Goal: Task Accomplishment & Management: Use online tool/utility

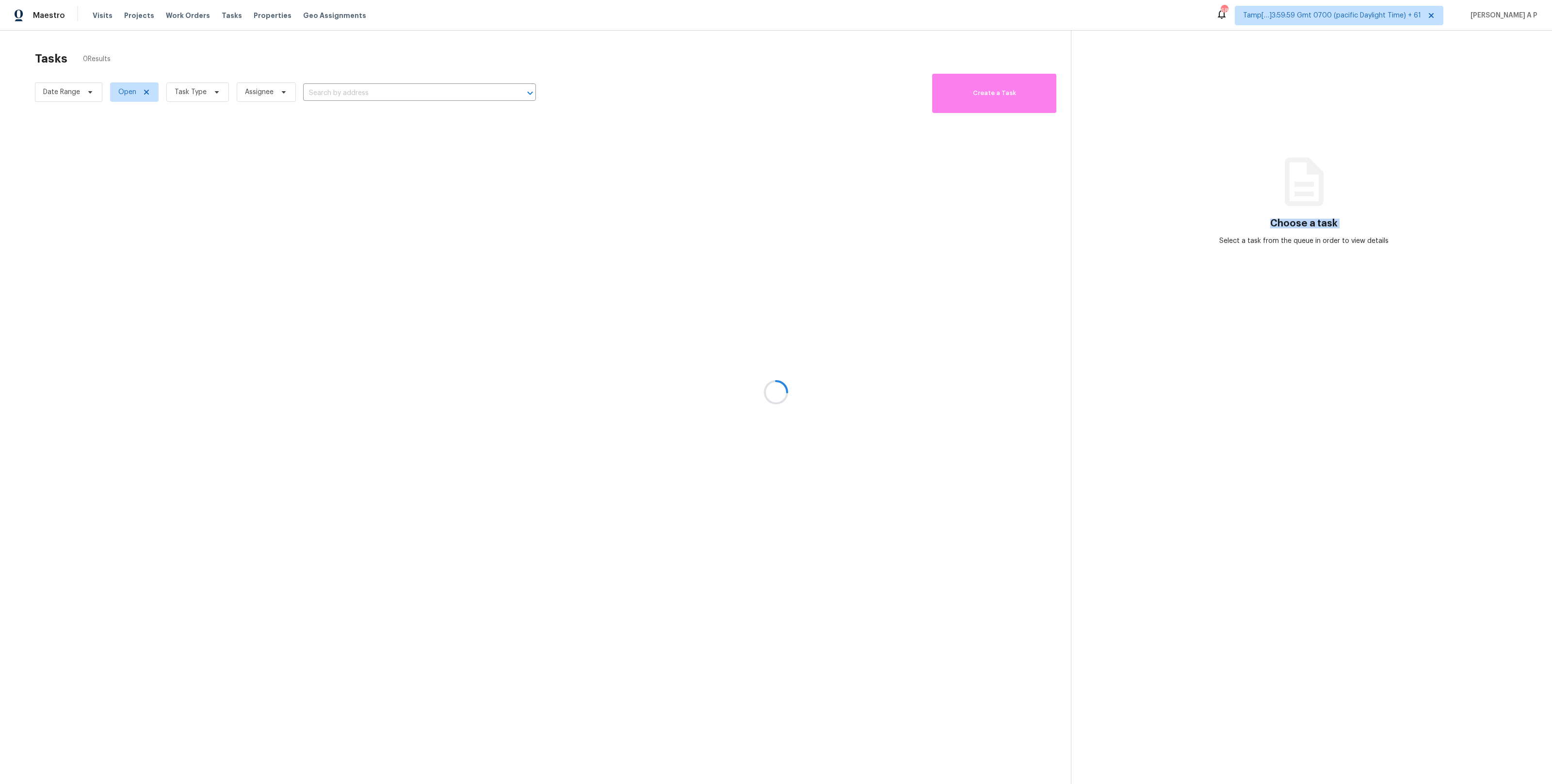
click at [87, 93] on div at bounding box center [776, 392] width 1552 height 784
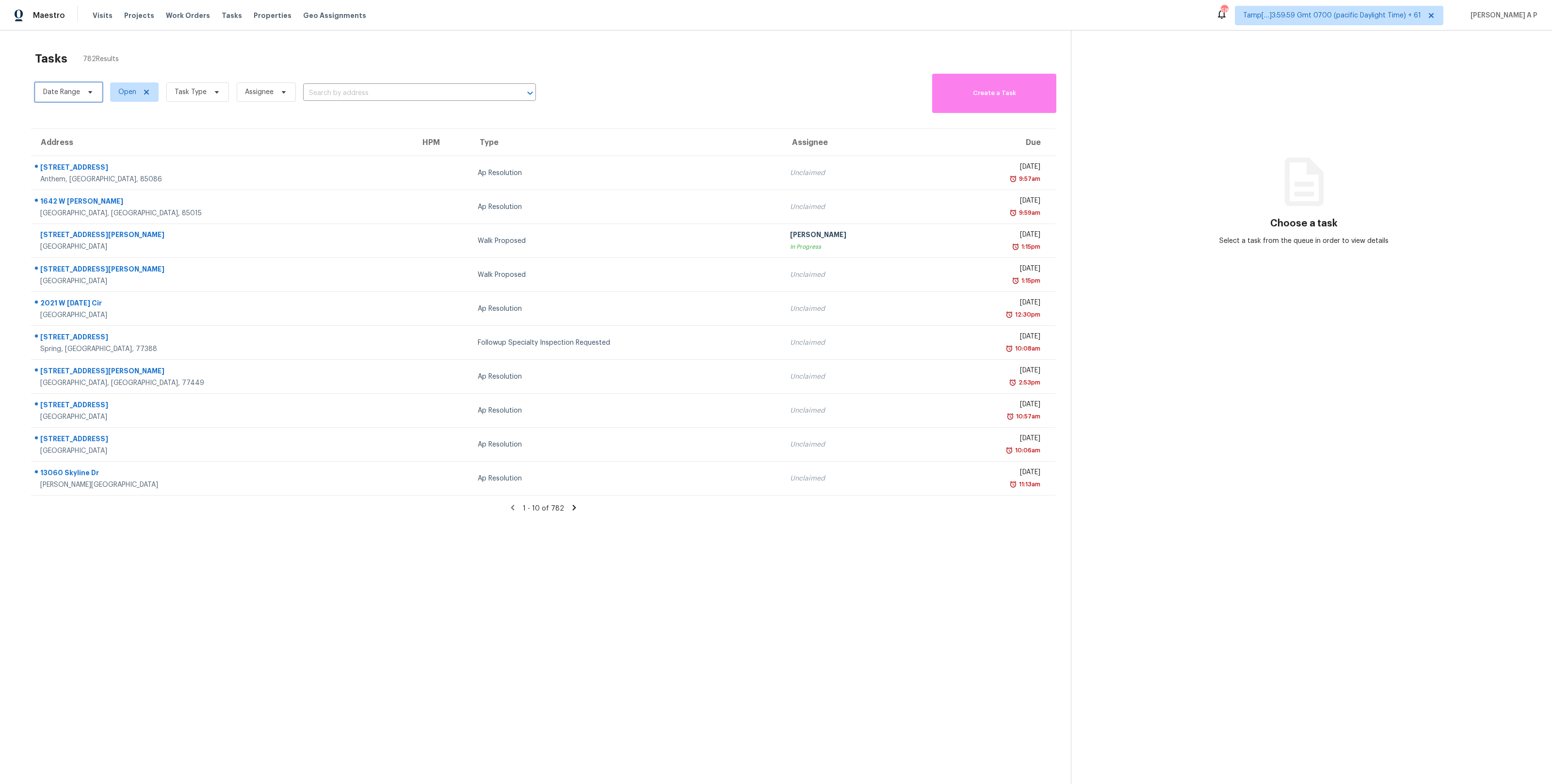
click at [81, 92] on span "Date Range" at bounding box center [68, 92] width 68 height 19
click at [77, 126] on input "text" at bounding box center [89, 124] width 95 height 19
select select "9"
select select "2025"
select select "10"
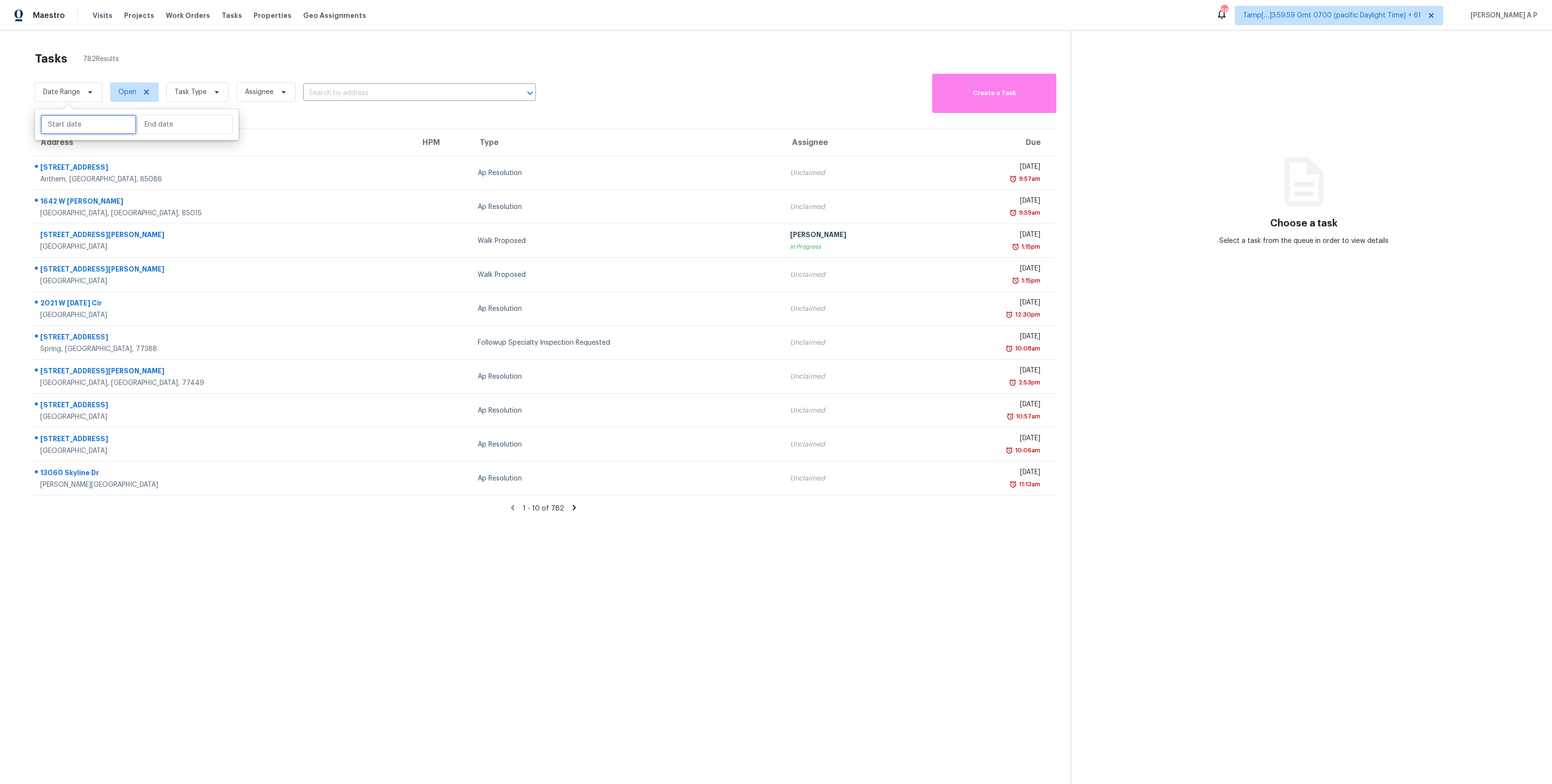
select select "2025"
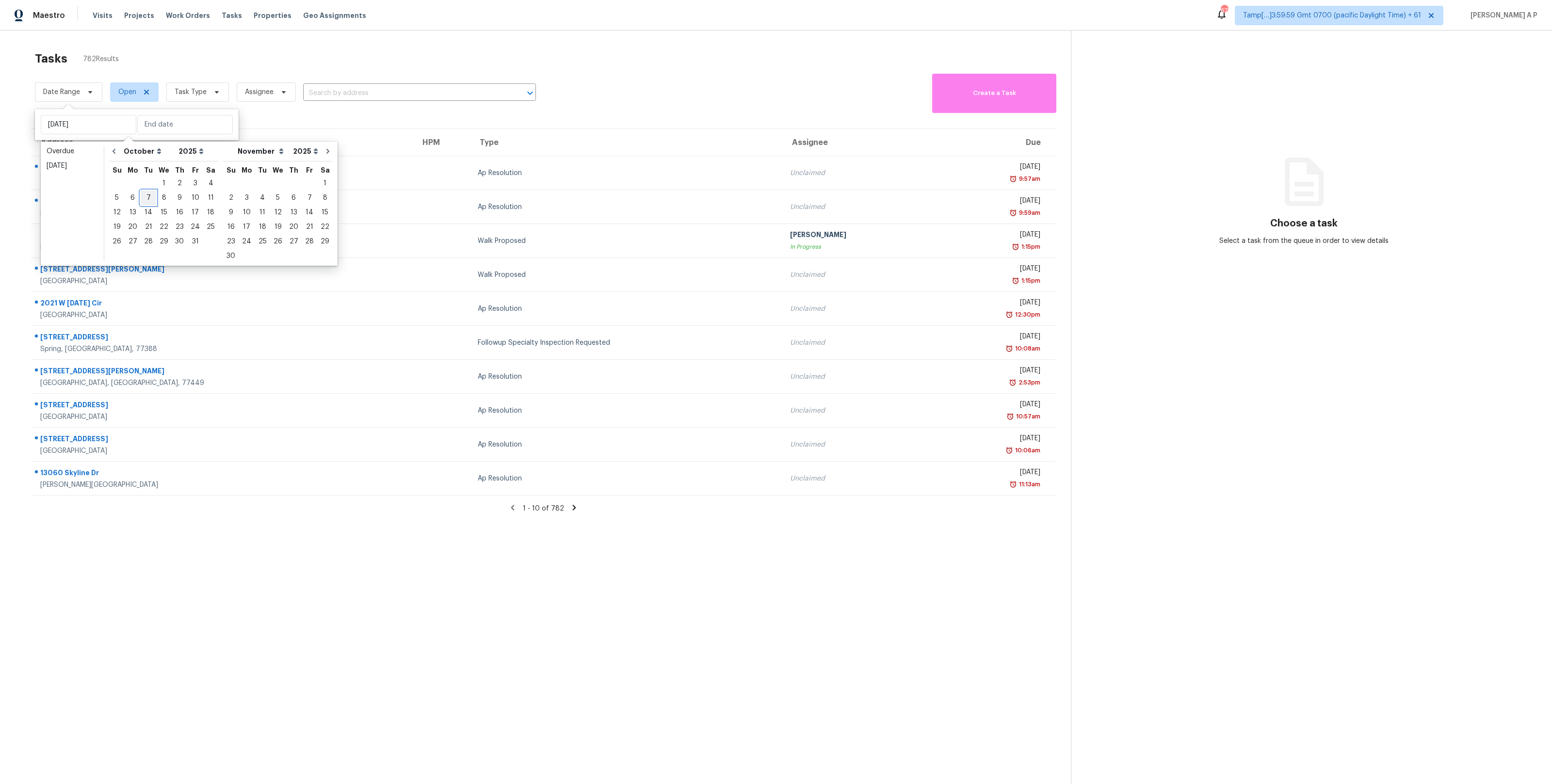
click at [146, 199] on div "7" at bounding box center [148, 198] width 15 height 14
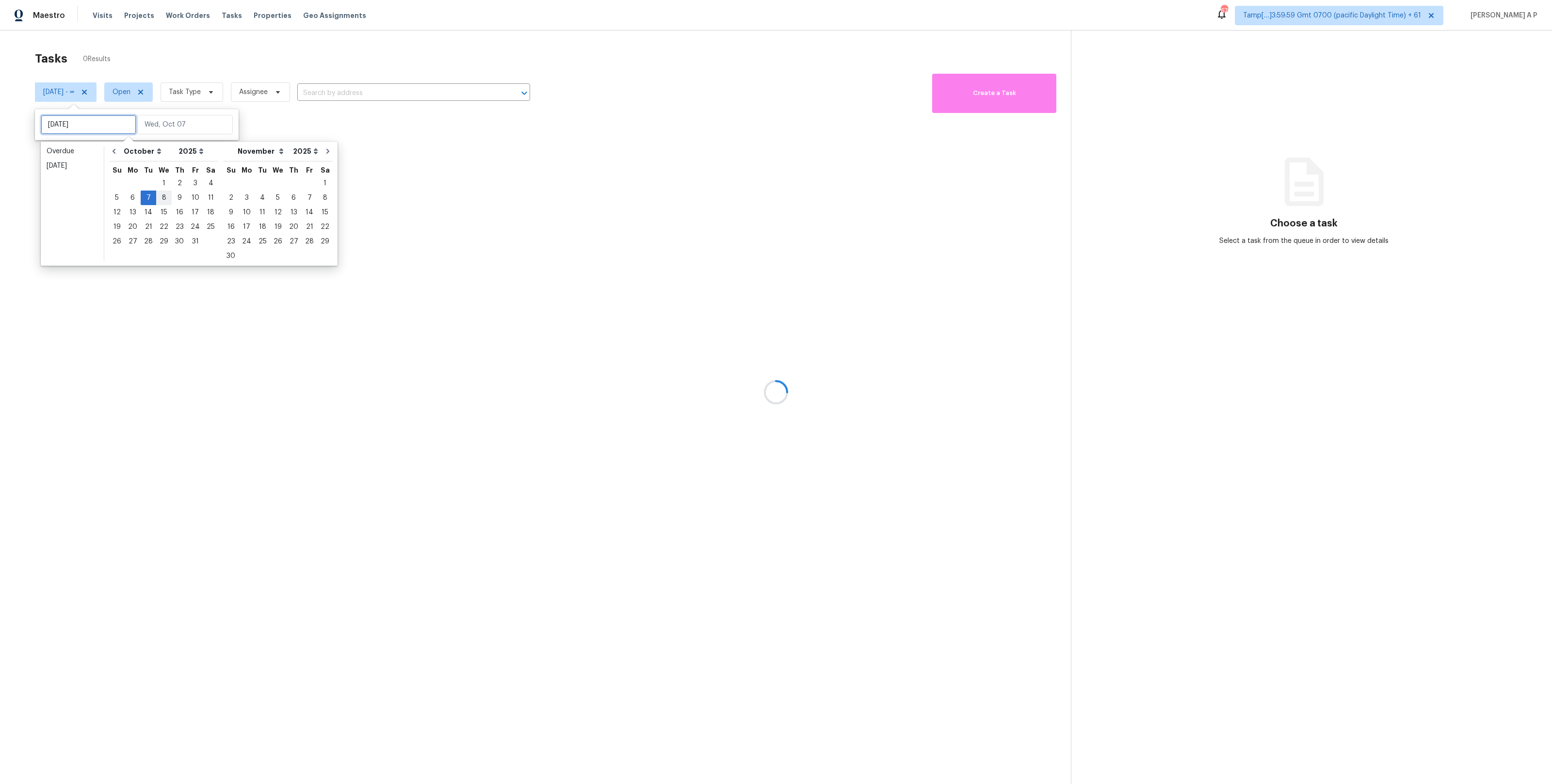
type input "Wed, Oct 01"
type input "Tue, Oct 07"
click at [149, 198] on div "7" at bounding box center [148, 198] width 15 height 14
type input "Tue, Oct 07"
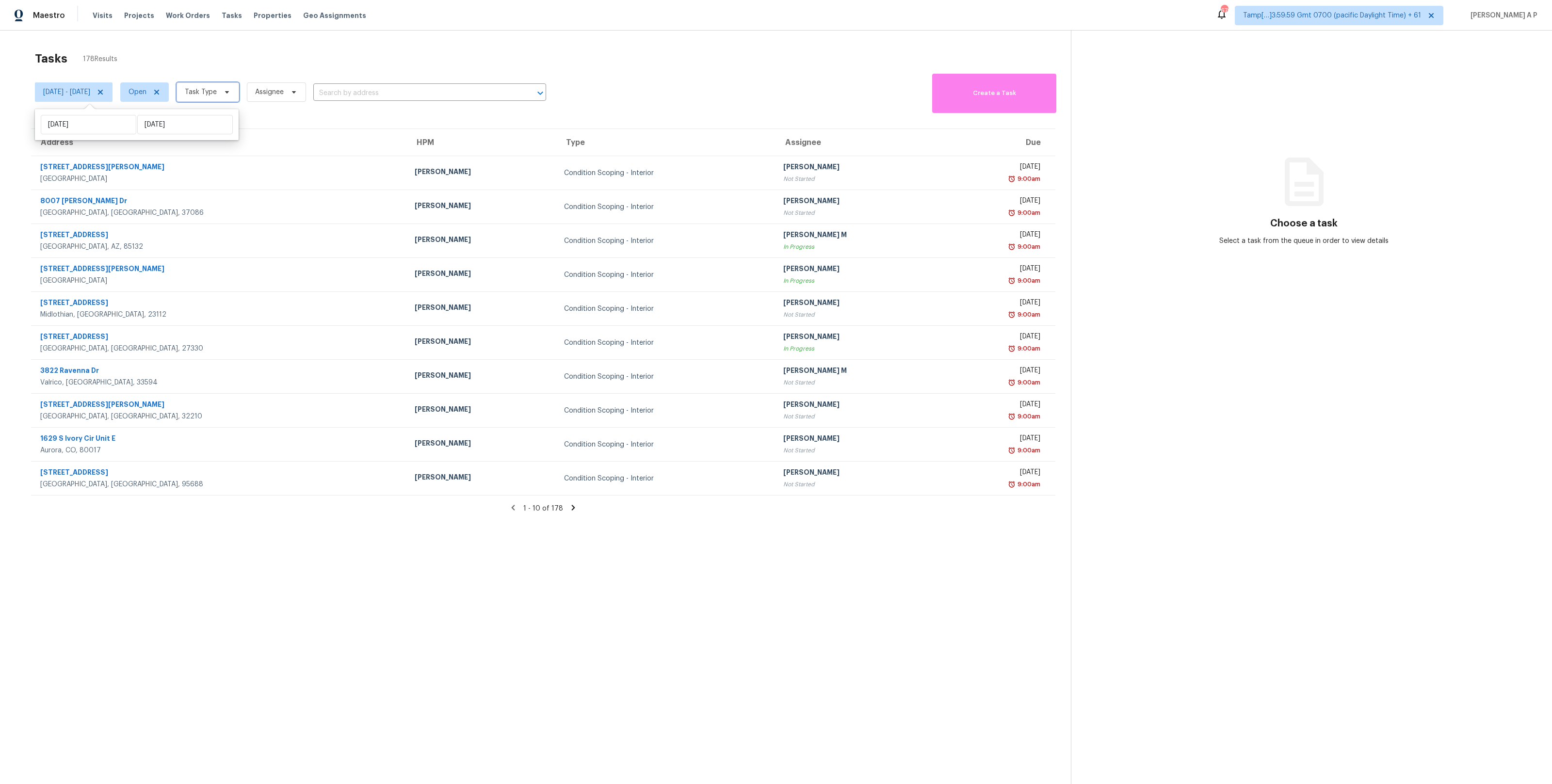
click at [217, 95] on span "Task Type" at bounding box center [201, 92] width 32 height 10
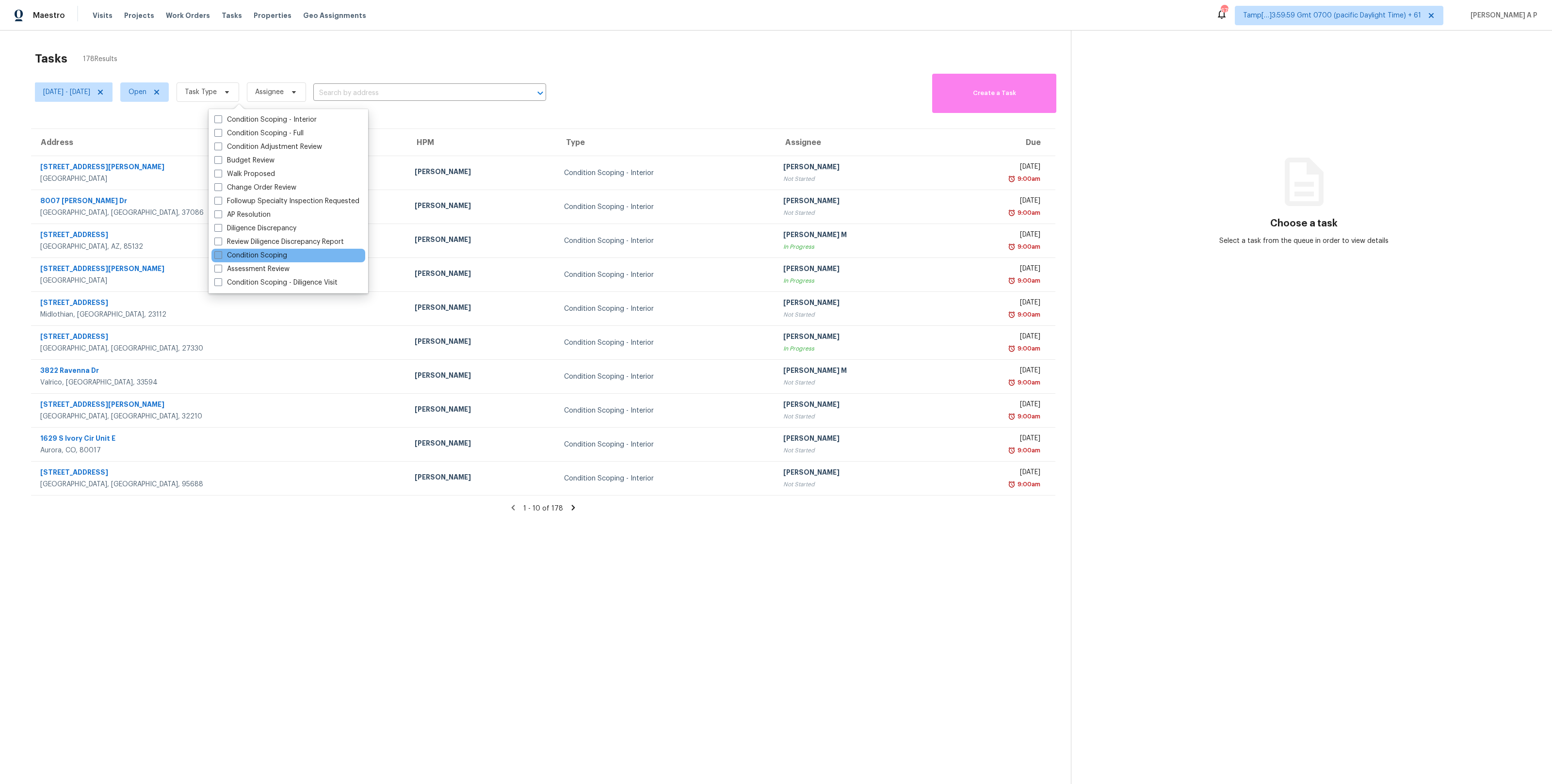
click at [245, 257] on label "Condition Scoping" at bounding box center [250, 256] width 72 height 10
click at [221, 257] on input "Condition Scoping" at bounding box center [217, 254] width 6 height 6
checkbox input "true"
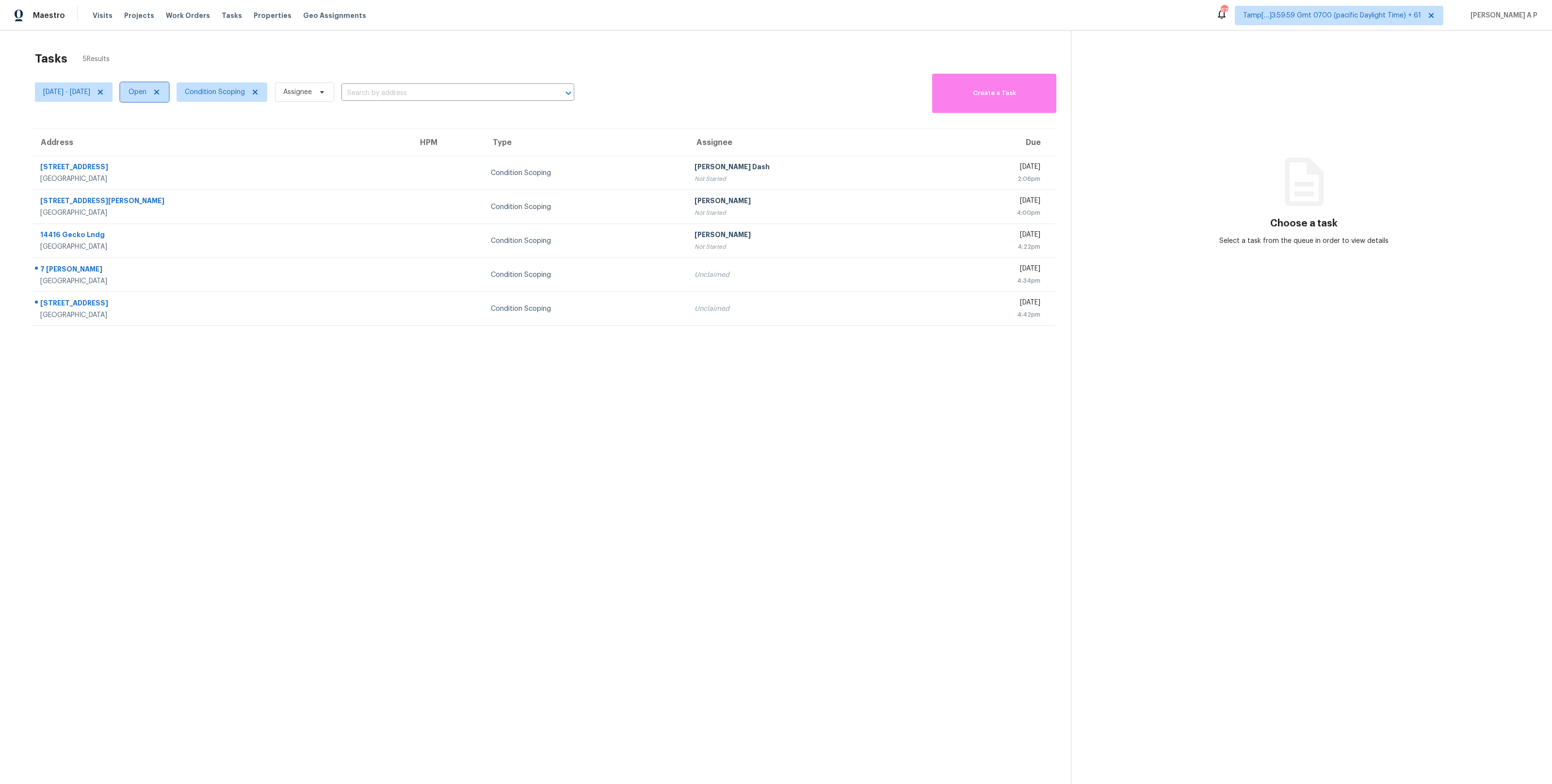
click at [146, 95] on span "Open" at bounding box center [137, 92] width 18 height 10
click at [169, 136] on label "Closed" at bounding box center [175, 133] width 35 height 10
click at [164, 135] on input "Closed" at bounding box center [161, 131] width 6 height 6
checkbox input "true"
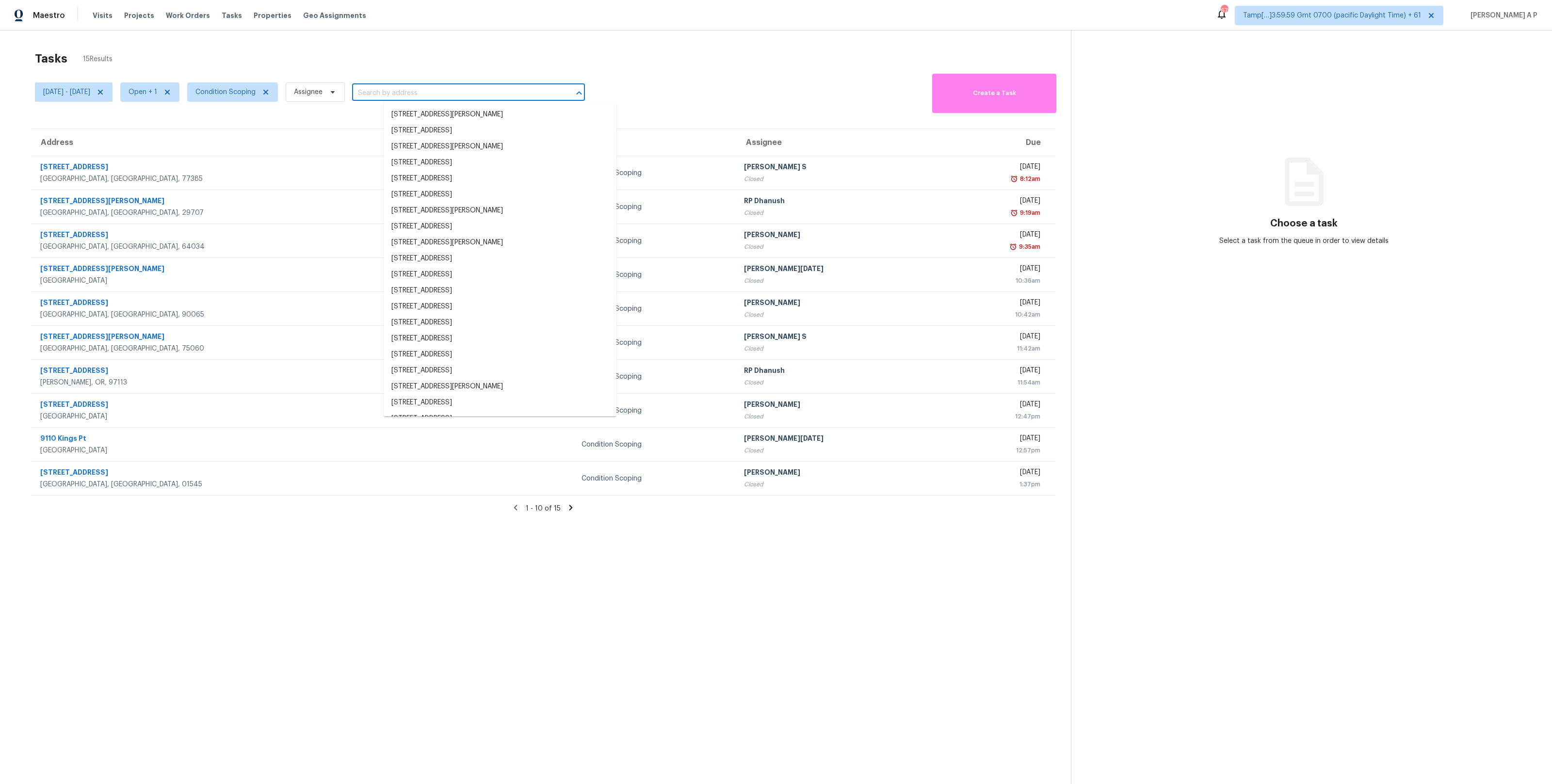
click at [462, 98] on input "text" at bounding box center [455, 94] width 206 height 15
click at [420, 141] on th "HPM" at bounding box center [497, 142] width 154 height 27
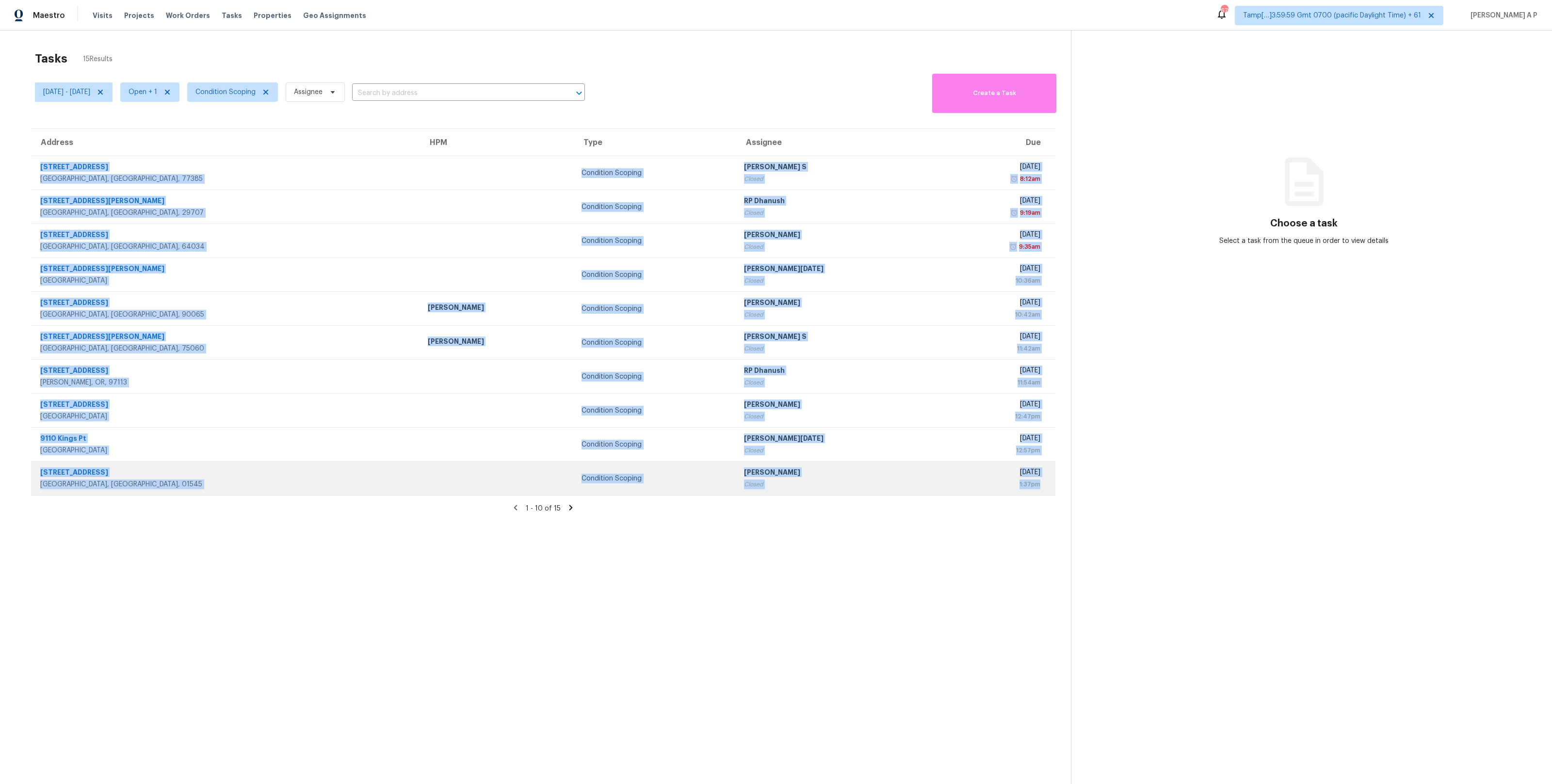
drag, startPoint x: 37, startPoint y: 165, endPoint x: 1042, endPoint y: 489, distance: 1055.9
click at [1042, 489] on tbody "9876 N Goshawk Trl Conroe, TX, 77385 Condition Scoping Anbu Jebakumar S Closed …" at bounding box center [543, 326] width 1024 height 339
copy tbody "9876 N Goshawk Trl Conroe, TX, 77385 Condition Scoping Anbu Jebakumar S Closed …"
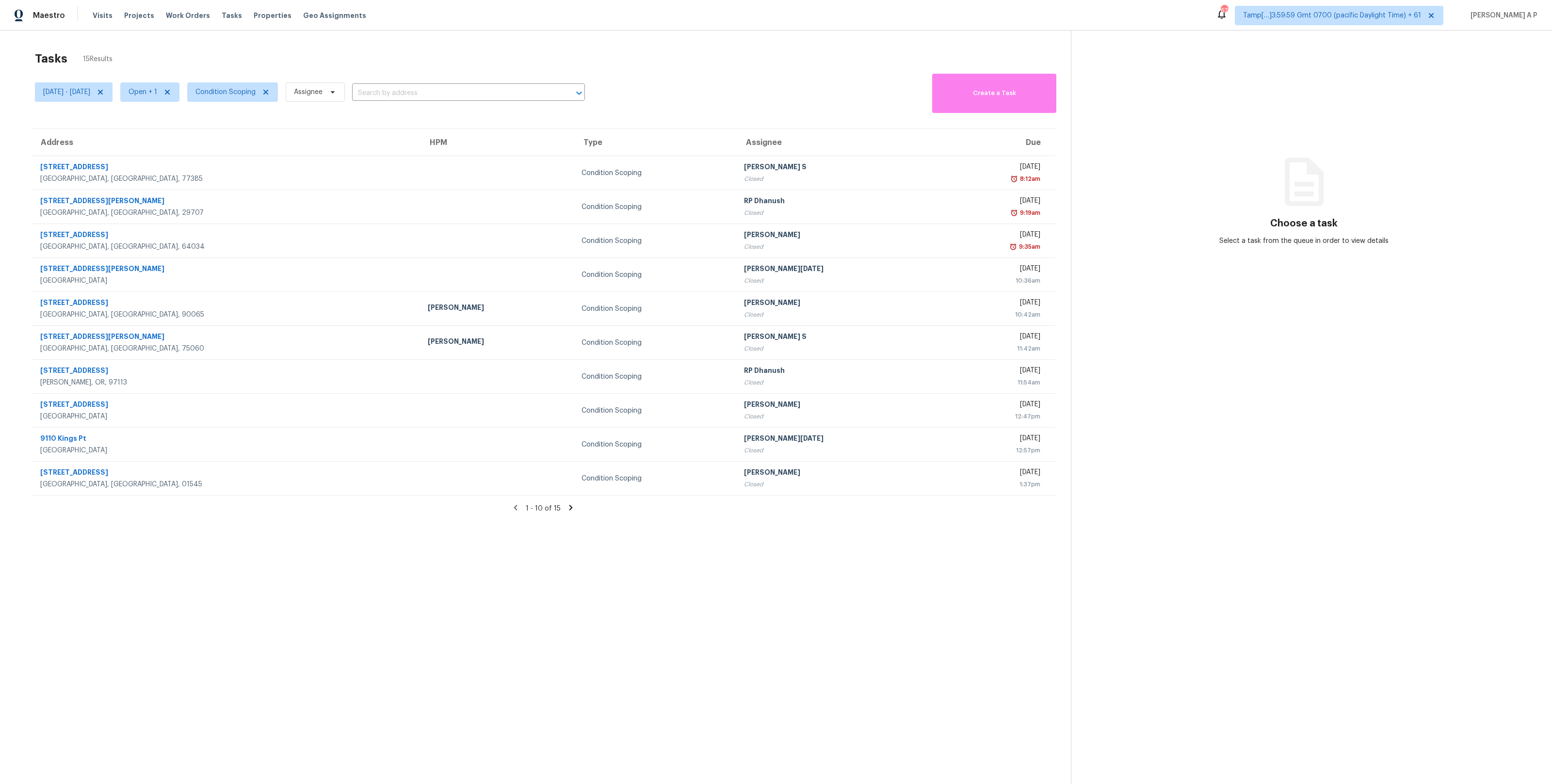
click at [572, 513] on div "1 - 10 of 15" at bounding box center [543, 508] width 1055 height 10
click at [572, 510] on icon at bounding box center [571, 508] width 9 height 9
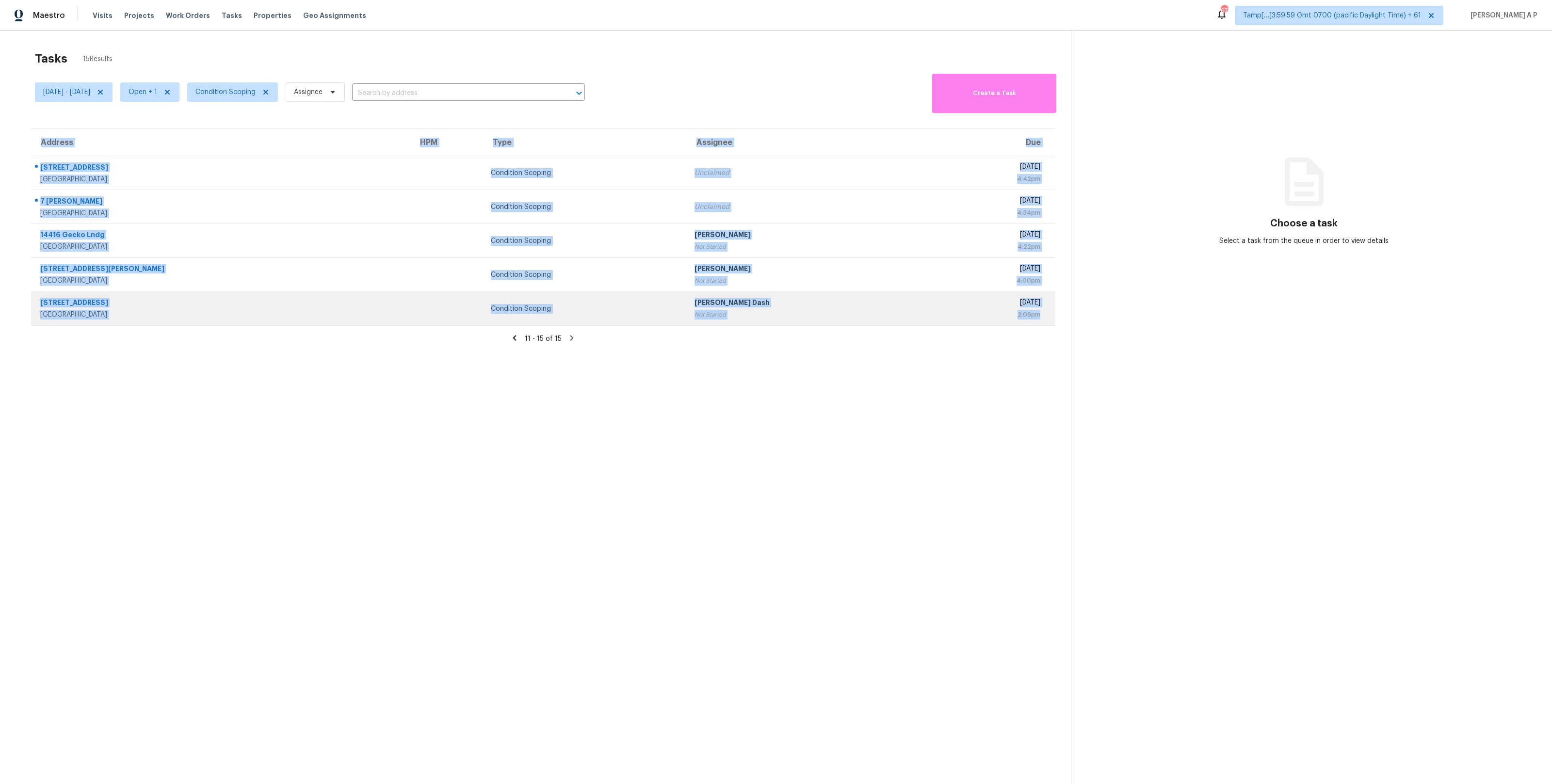
drag, startPoint x: 27, startPoint y: 171, endPoint x: 982, endPoint y: 324, distance: 967.2
click at [982, 324] on div "Address HPM Type Assignee Due 3301 Shoreline Dr Las Vegas, NV, 89117 Condition …" at bounding box center [543, 227] width 1055 height 198
click at [982, 324] on td "Tue, Oct 7th 2025 2:06pm" at bounding box center [993, 308] width 125 height 34
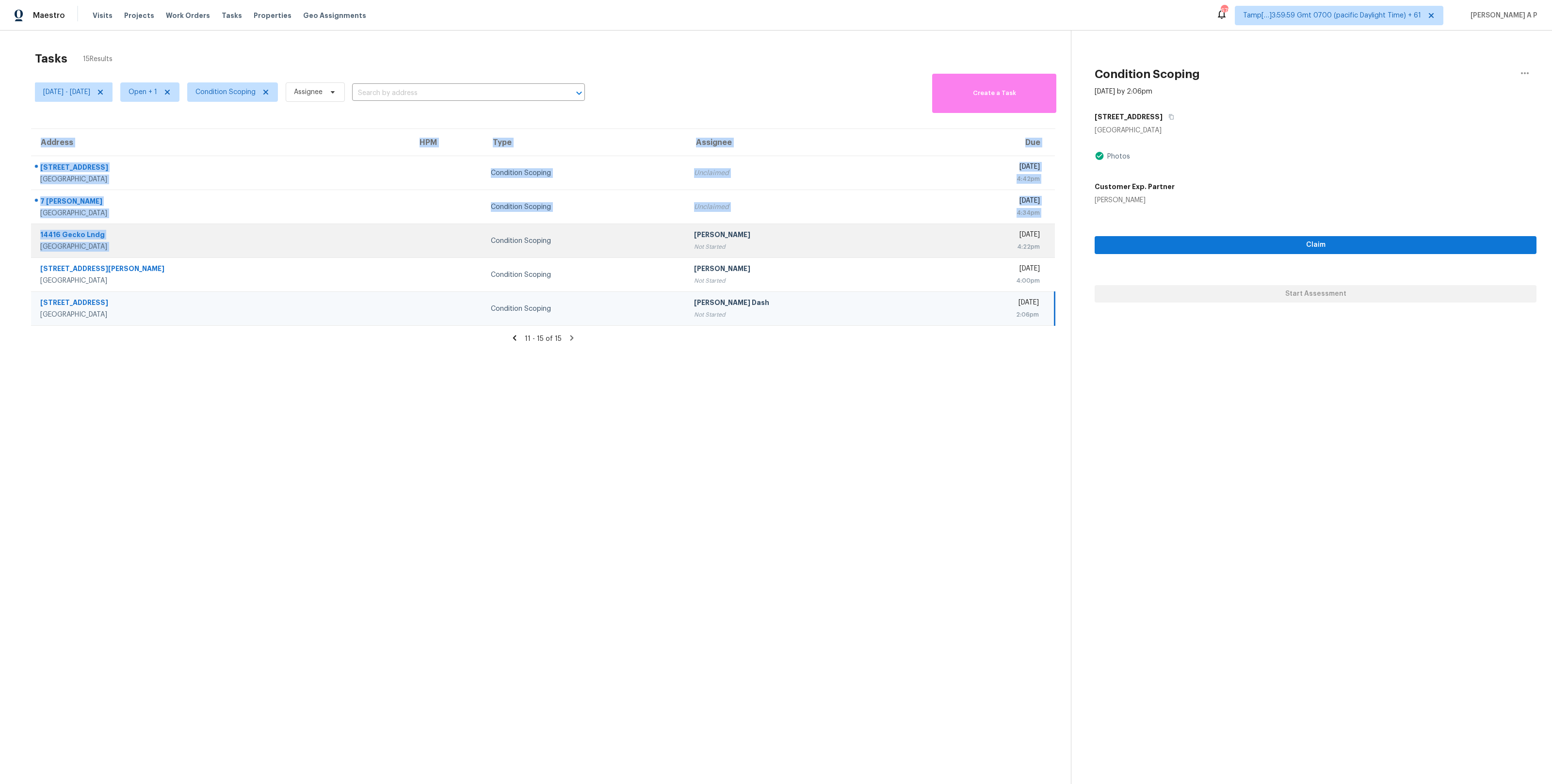
drag, startPoint x: 16, startPoint y: 171, endPoint x: 551, endPoint y: 227, distance: 537.9
click at [551, 227] on div "Address HPM Type Assignee Due 3301 Shoreline Dr Las Vegas, NV, 89117 Condition …" at bounding box center [543, 227] width 1055 height 198
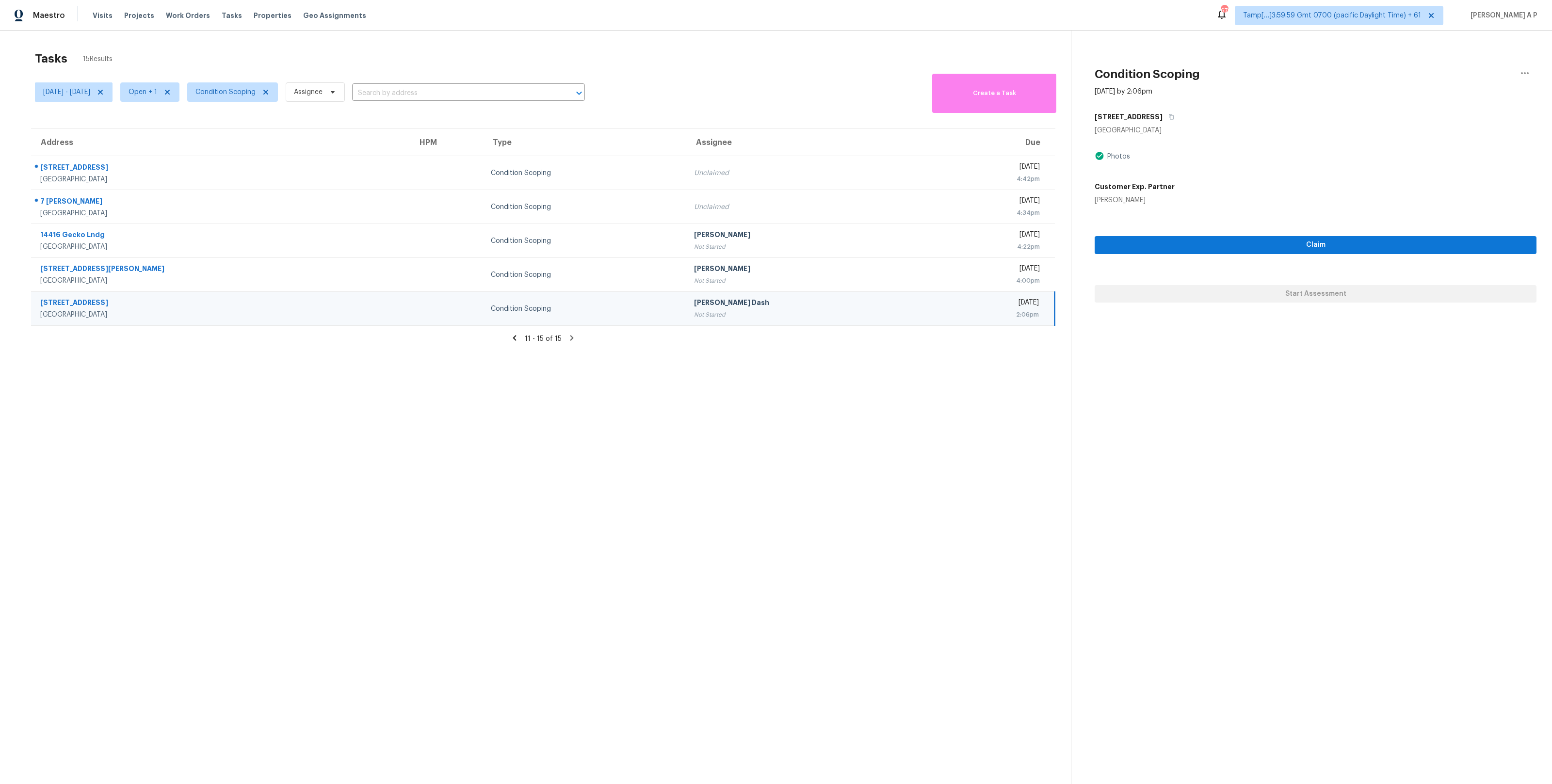
click at [46, 398] on section "Tasks 15 Results Tue, Oct 07 - Tue, Oct 07 Open + 1 Condition Scoping Assignee …" at bounding box center [543, 430] width 1055 height 769
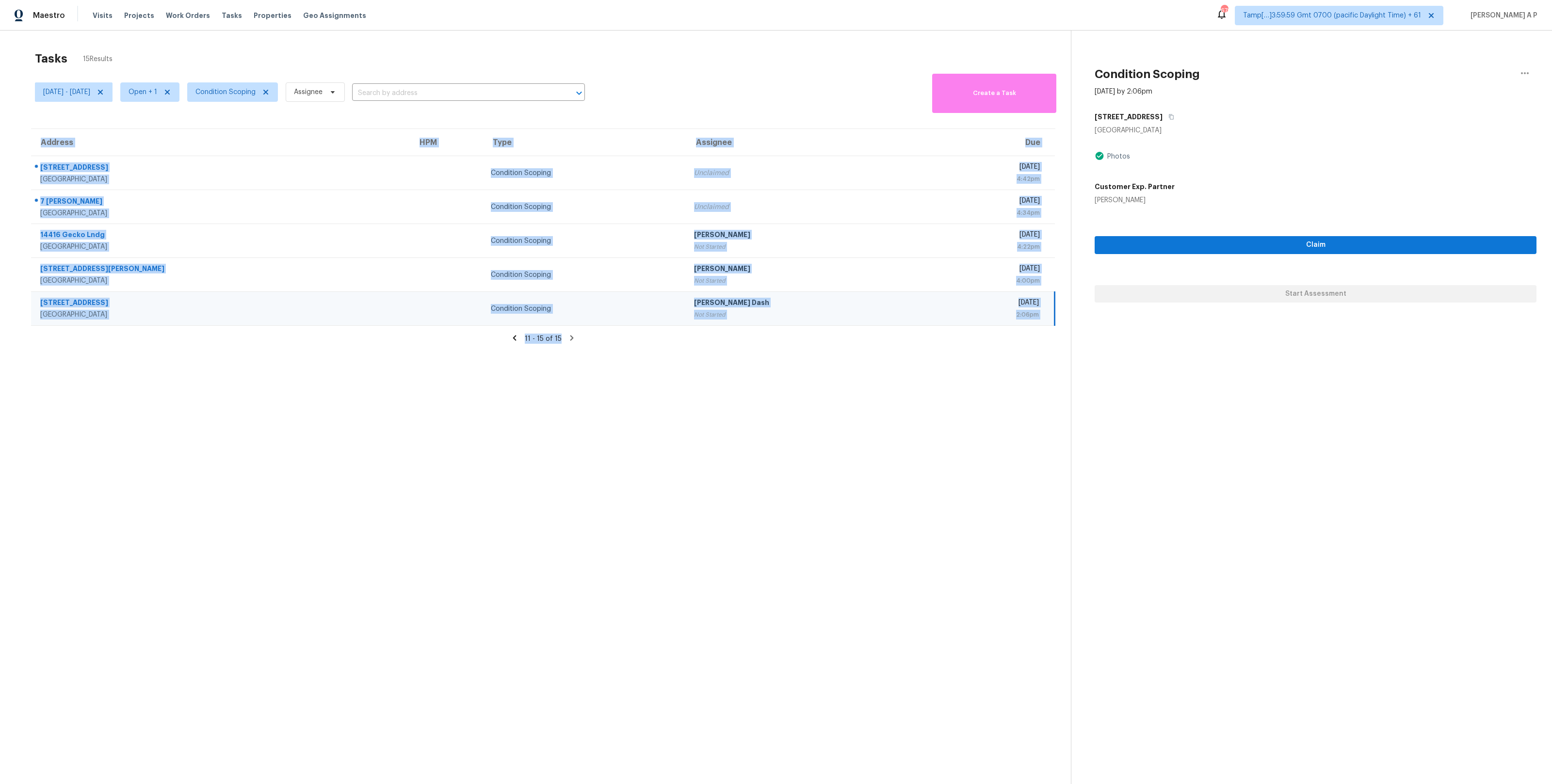
drag, startPoint x: 28, startPoint y: 172, endPoint x: 526, endPoint y: 344, distance: 526.9
click at [526, 344] on section "Tasks 15 Results Tue, Oct 07 - Tue, Oct 07 Open + 1 Condition Scoping Assignee …" at bounding box center [543, 430] width 1055 height 769
copy table "Address HPM Type Assignee Due 3301 Shoreline Dr Las Vegas, NV, 89117 Condition …"
